Goal: Information Seeking & Learning: Compare options

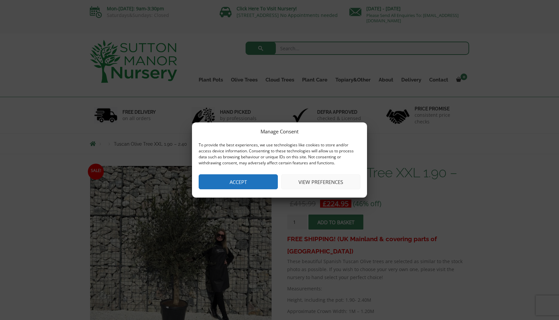
click at [257, 183] on button "Accept" at bounding box center [238, 181] width 79 height 15
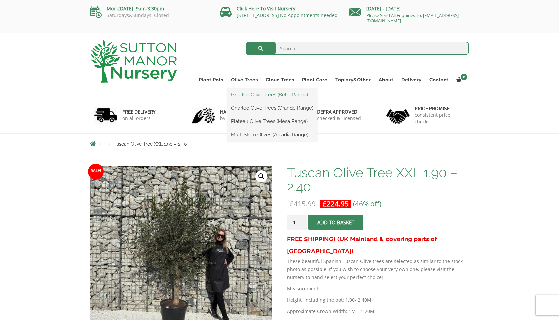
click at [271, 94] on link "Gnarled Olive Trees (Bella Range)" at bounding box center [272, 95] width 91 height 10
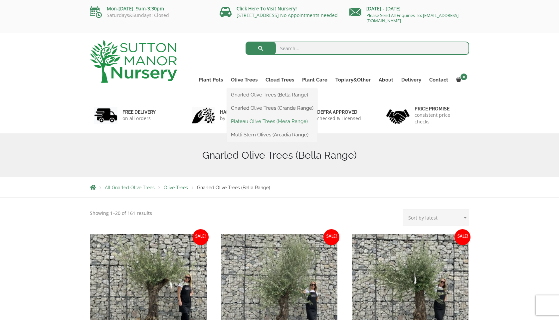
click at [259, 120] on link "Plateau Olive Trees (Mesa Range)" at bounding box center [272, 121] width 91 height 10
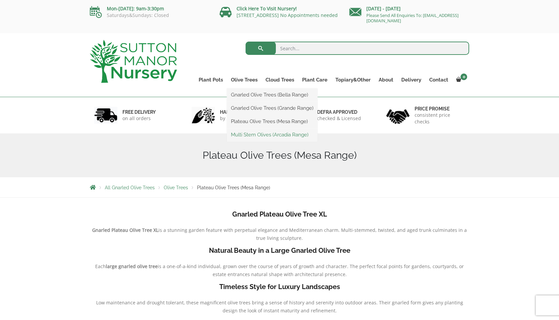
click at [264, 135] on link "Multi Stem Olives (Arcadia Range)" at bounding box center [272, 135] width 91 height 10
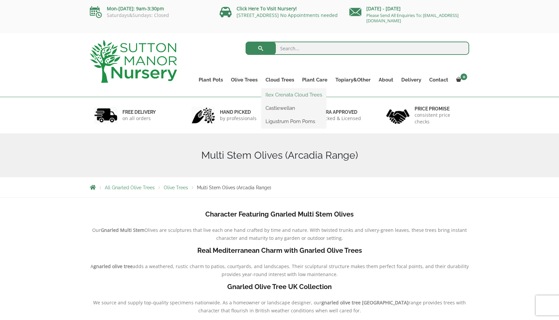
click at [292, 99] on link "Ilex Crenata Cloud Trees" at bounding box center [294, 95] width 65 height 10
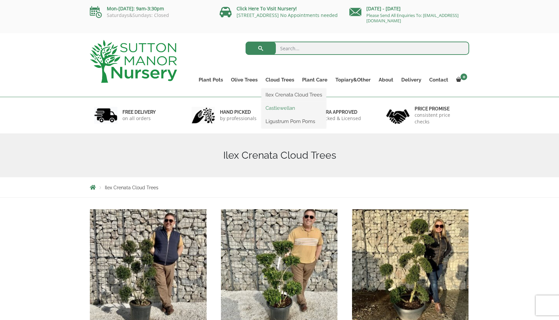
click at [285, 108] on link "Castlewellan" at bounding box center [294, 108] width 65 height 10
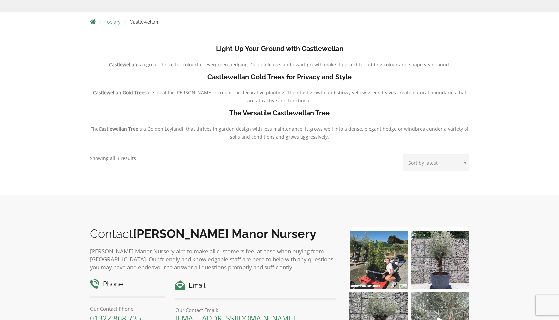
scroll to position [33, 0]
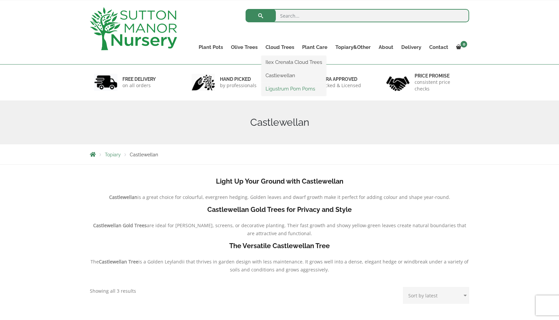
click at [293, 88] on link "Ligustrum Pom Poms" at bounding box center [294, 89] width 65 height 10
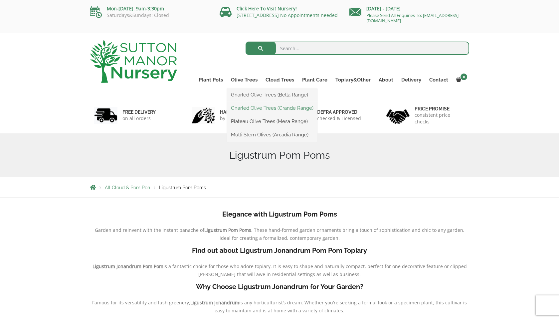
click at [284, 108] on link "Gnarled Olive Trees (Grande Range)" at bounding box center [272, 108] width 91 height 10
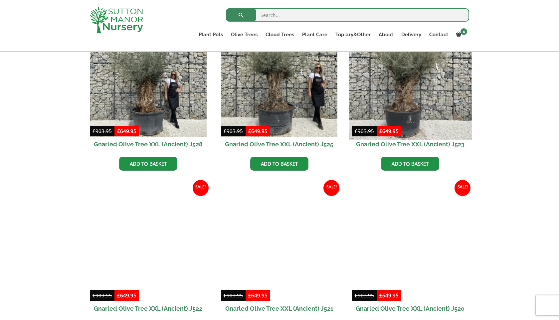
scroll to position [186, 0]
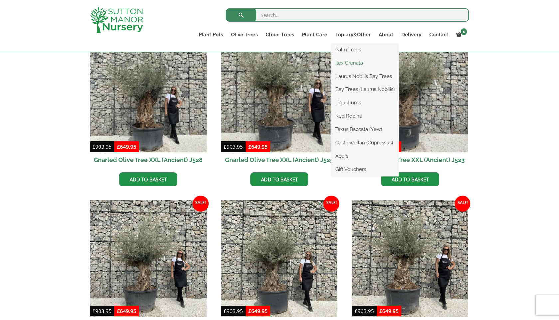
click at [355, 64] on link "Ilex Crenata" at bounding box center [364, 63] width 67 height 10
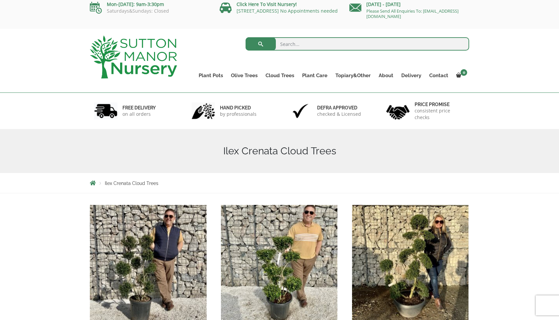
scroll to position [4, 0]
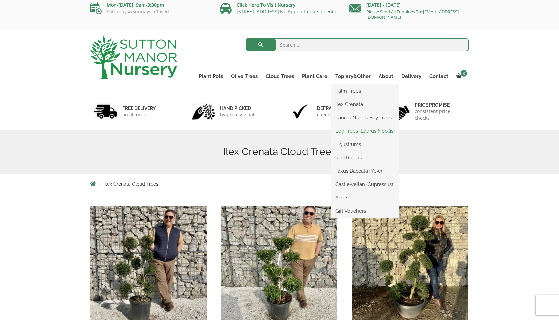
click at [364, 131] on link "Bay Trees (Laurus Nobilis)" at bounding box center [364, 131] width 67 height 10
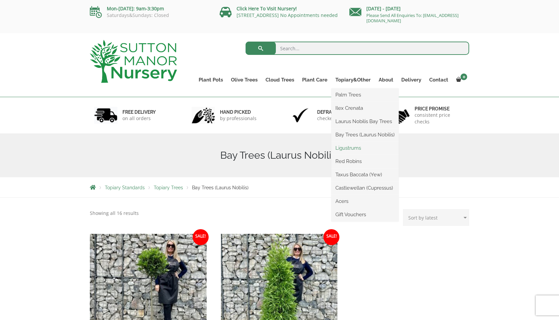
click at [353, 151] on link "Ligustrums" at bounding box center [364, 148] width 67 height 10
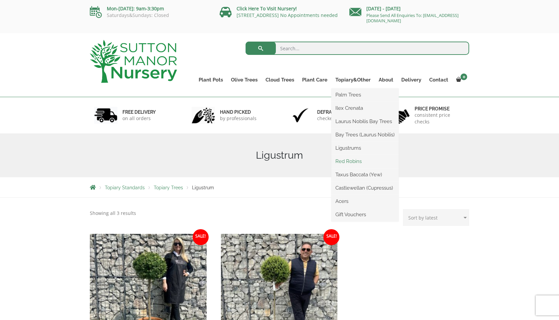
click at [360, 161] on link "Red Robins" at bounding box center [364, 161] width 67 height 10
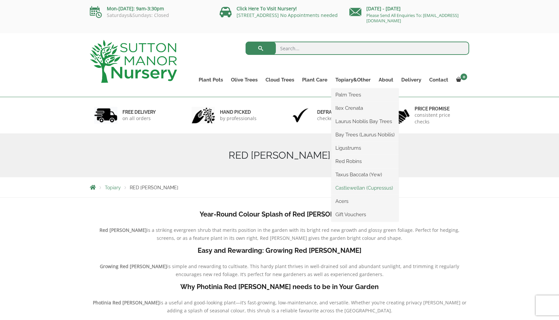
click at [370, 189] on link "Castlewellan (Cupressus)" at bounding box center [364, 188] width 67 height 10
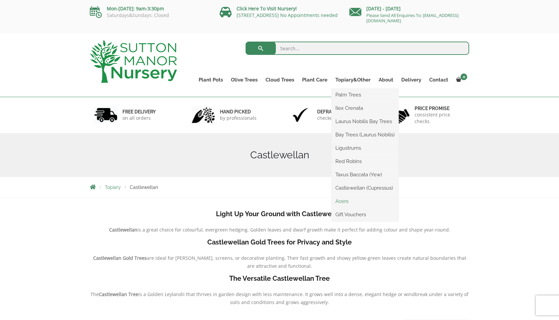
click at [345, 203] on link "Acers" at bounding box center [364, 201] width 67 height 10
